Goal: Register for event/course

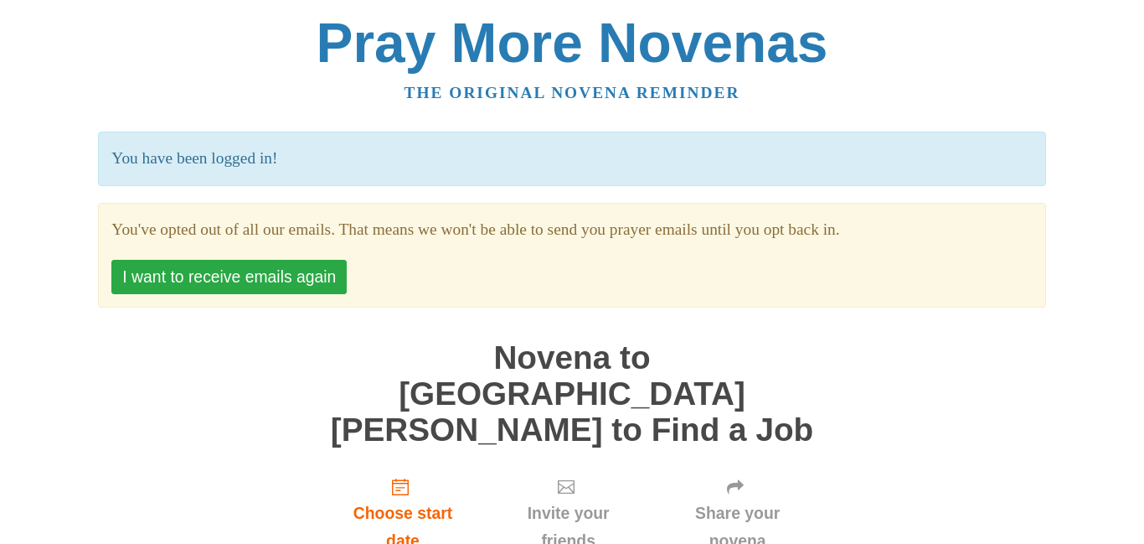
click at [297, 282] on button "I want to receive emails again" at bounding box center [228, 277] width 235 height 34
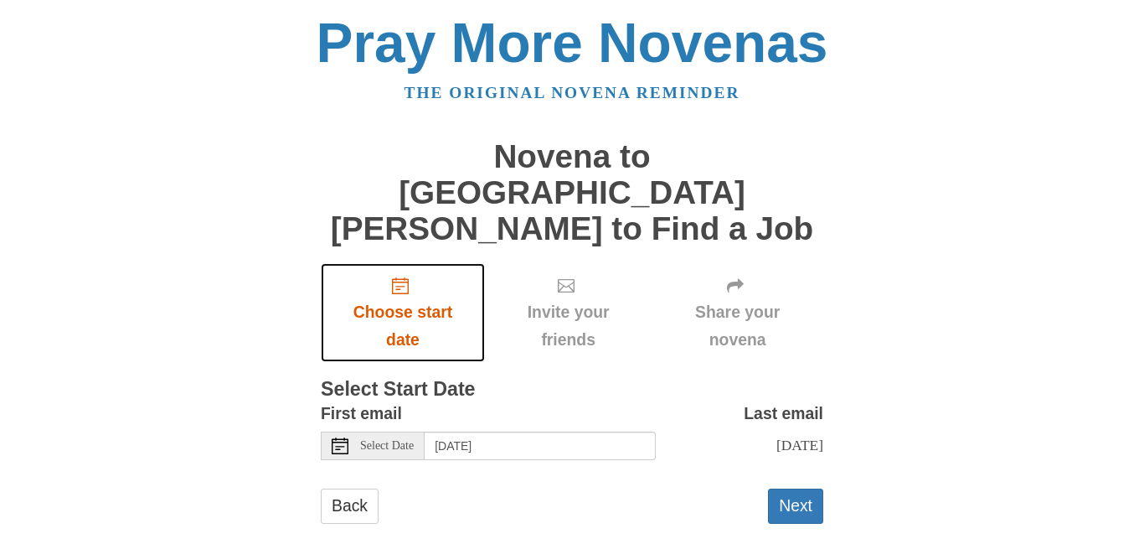
click at [400, 277] on use "Choose start date" at bounding box center [400, 285] width 17 height 17
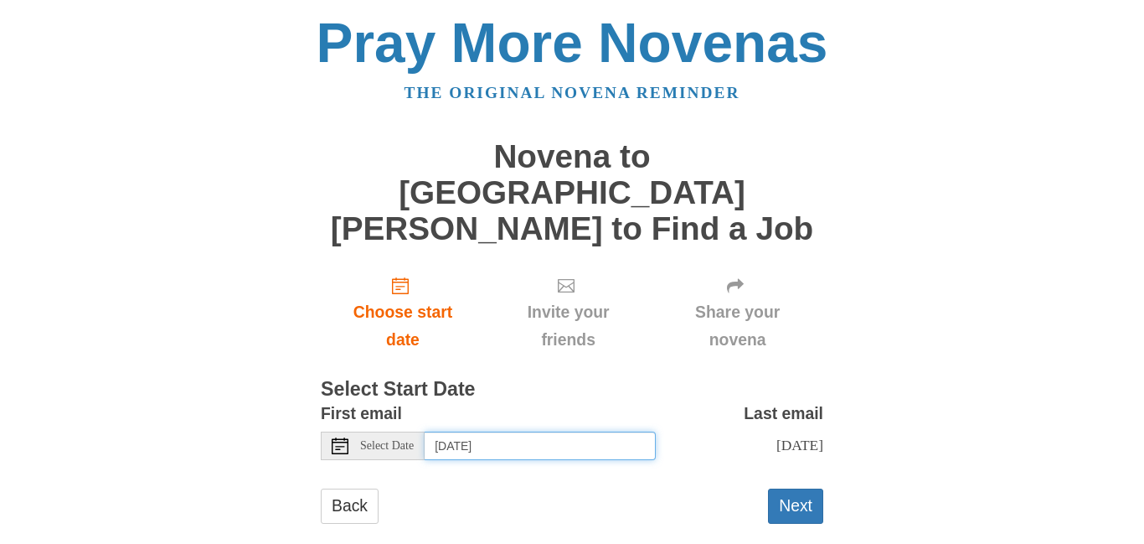
click at [487, 431] on input "[DATE]" at bounding box center [540, 445] width 231 height 28
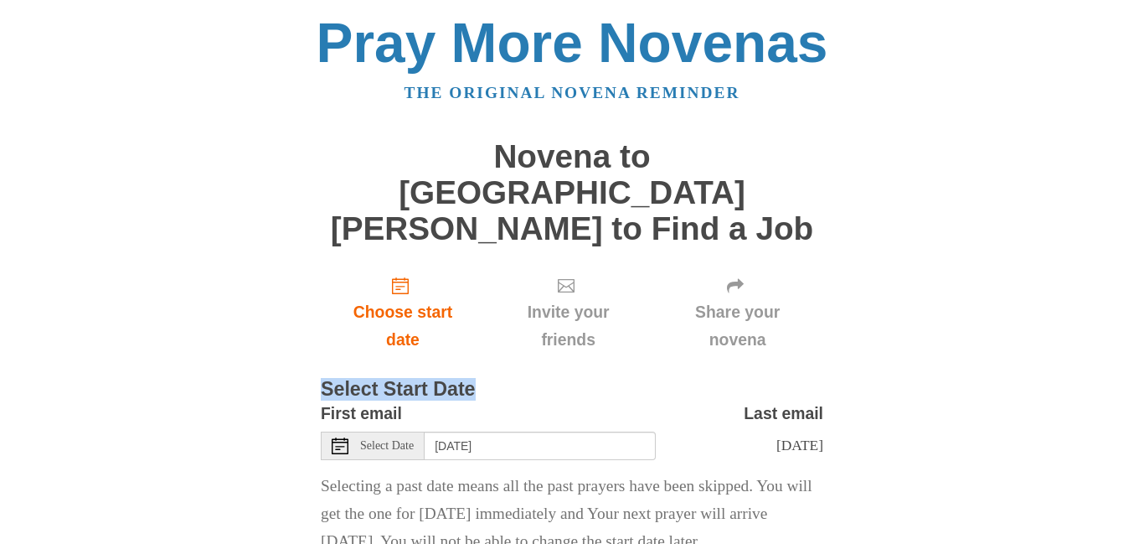
drag, startPoint x: 1134, startPoint y: 336, endPoint x: 1134, endPoint y: 357, distance: 20.9
click at [1134, 357] on body "Pray More Novenas The original novena reminder Novena to St. Joseph to Find a J…" at bounding box center [572, 327] width 1144 height 654
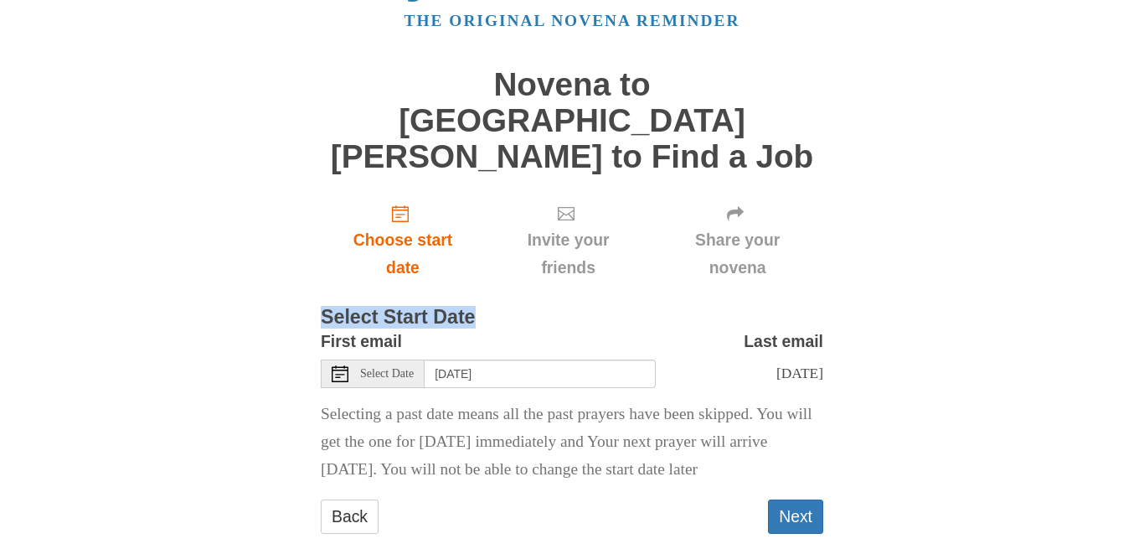
scroll to position [73, 0]
click at [374, 367] on span "Select Date" at bounding box center [387, 373] width 54 height 12
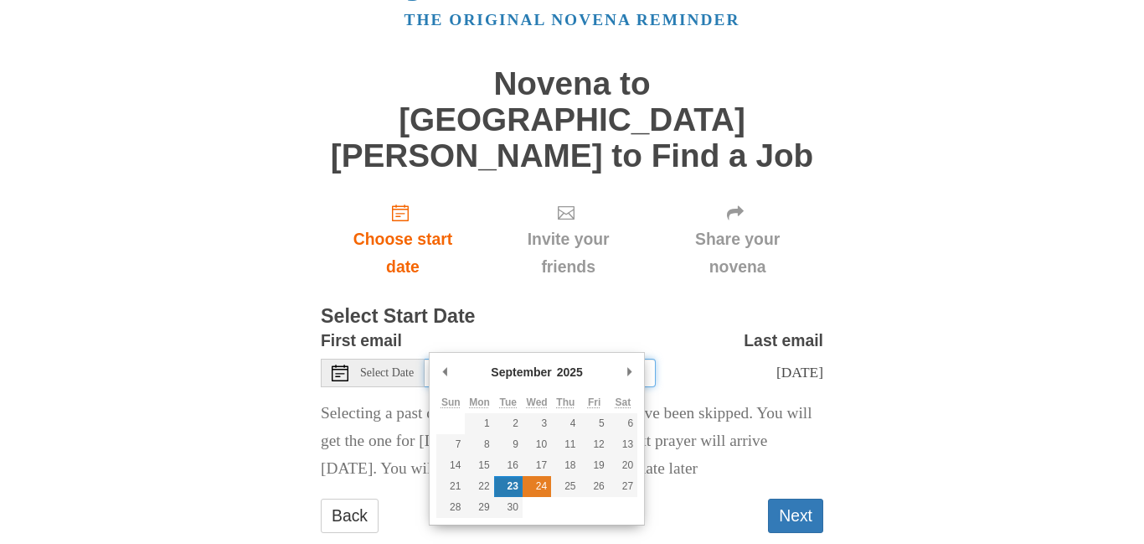
type input "Wednesday, September 24th"
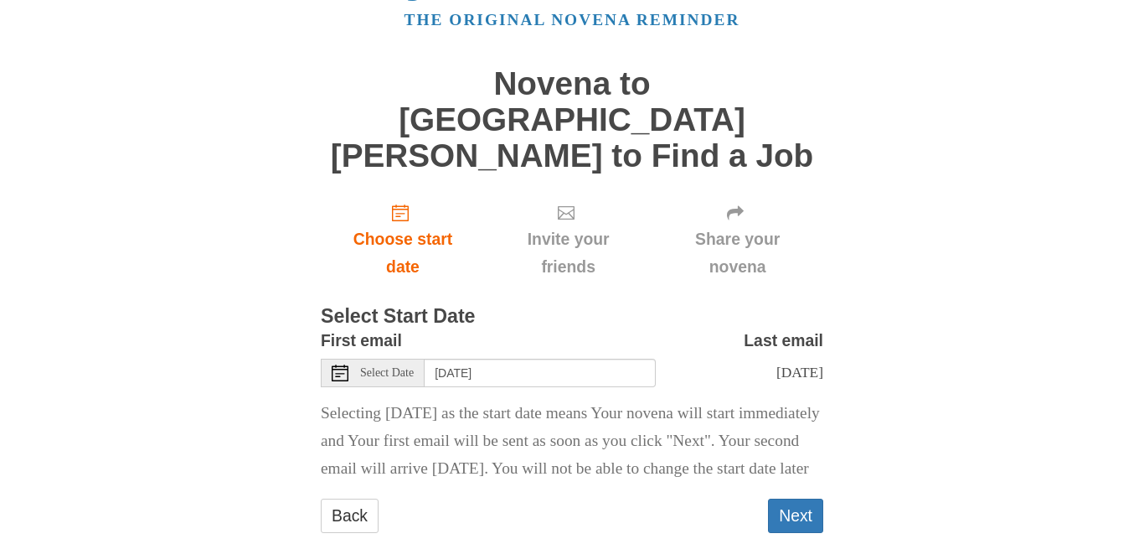
click at [766, 514] on div "Back Next" at bounding box center [572, 523] width 503 height 50
click at [799, 509] on button "Next" at bounding box center [795, 515] width 55 height 34
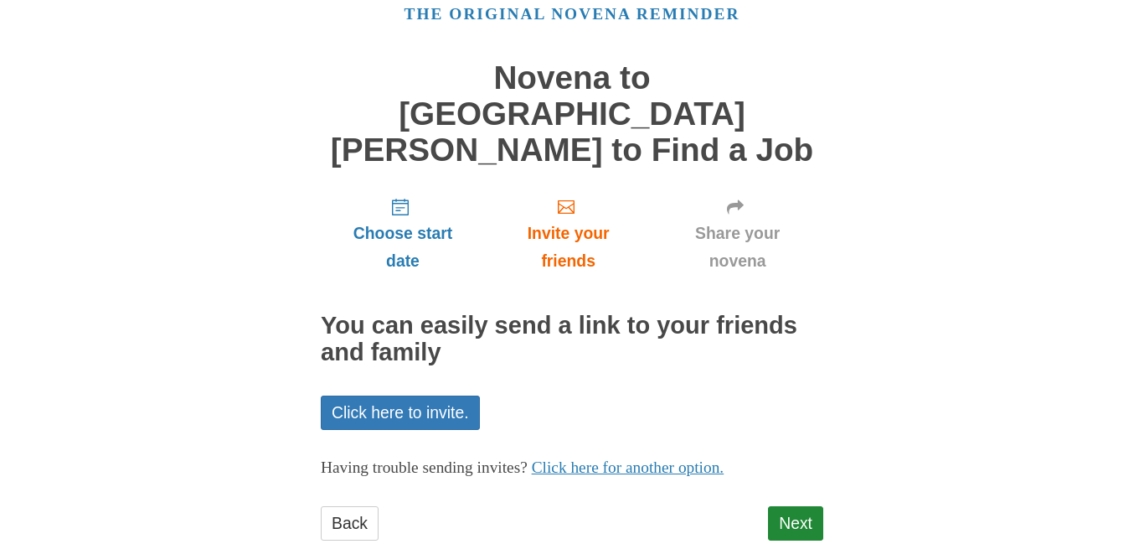
scroll to position [89, 0]
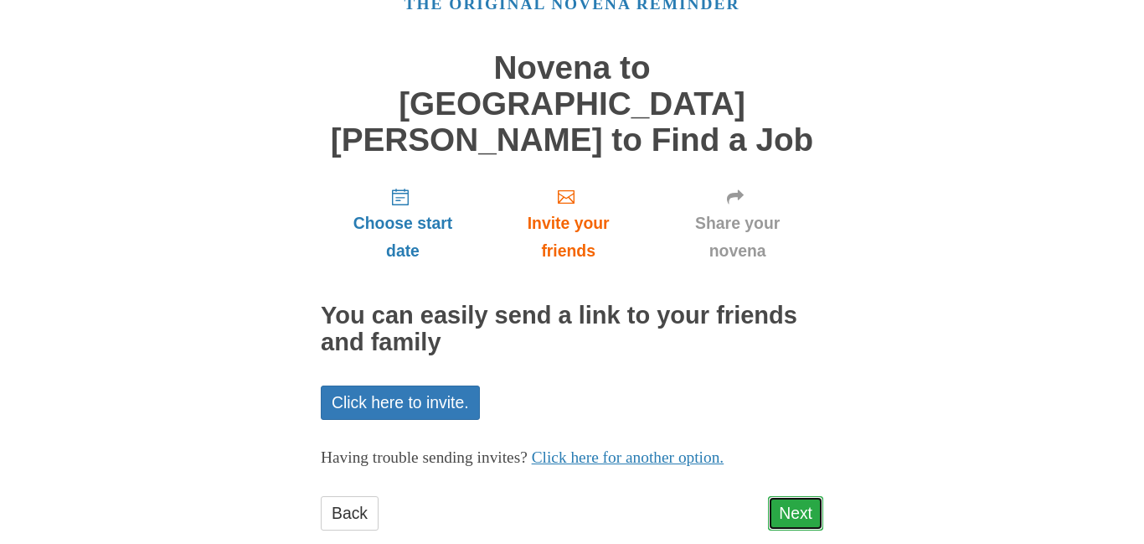
click at [813, 496] on link "Next" at bounding box center [795, 513] width 55 height 34
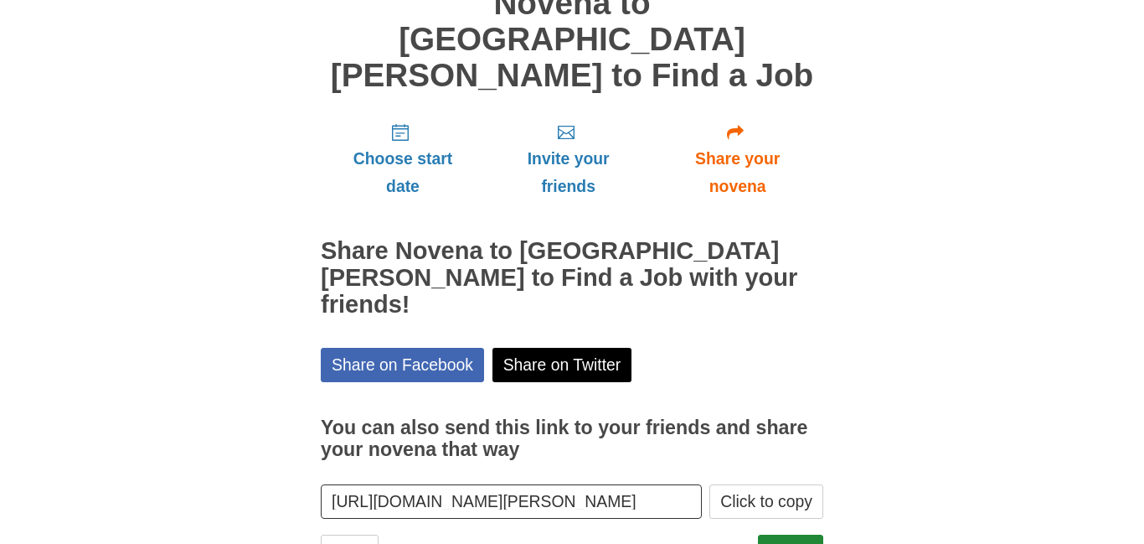
scroll to position [165, 0]
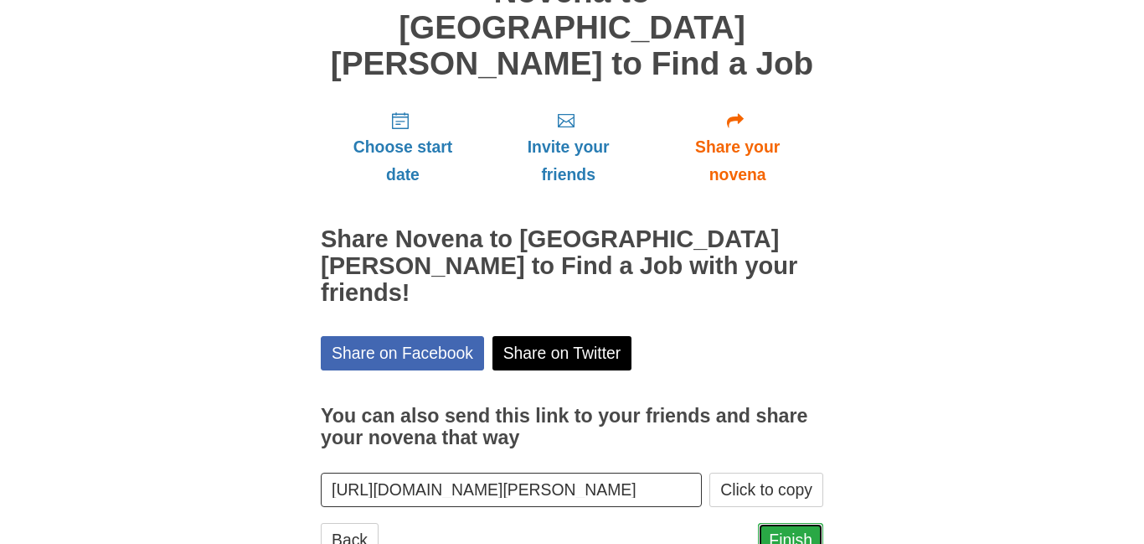
click at [792, 523] on link "Finish" at bounding box center [790, 540] width 65 height 34
